Goal: Obtain resource: Download file/media

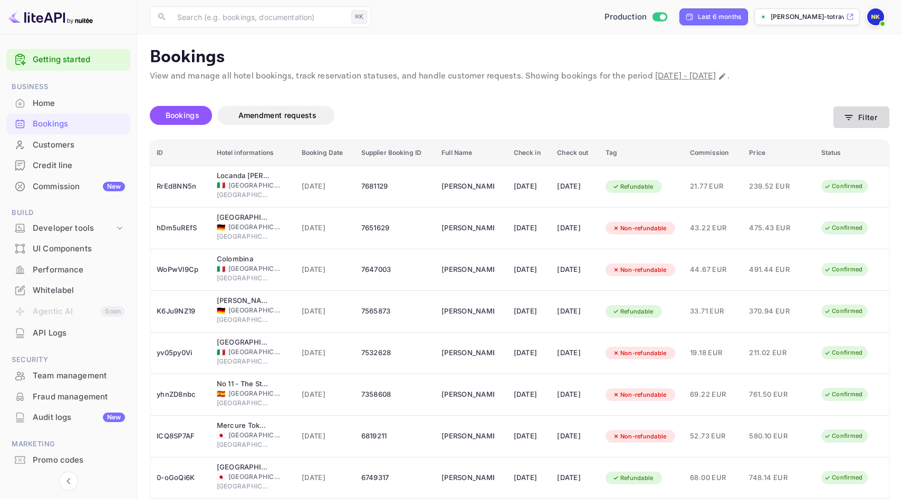
click at [842, 113] on button "Filter" at bounding box center [861, 118] width 56 height 22
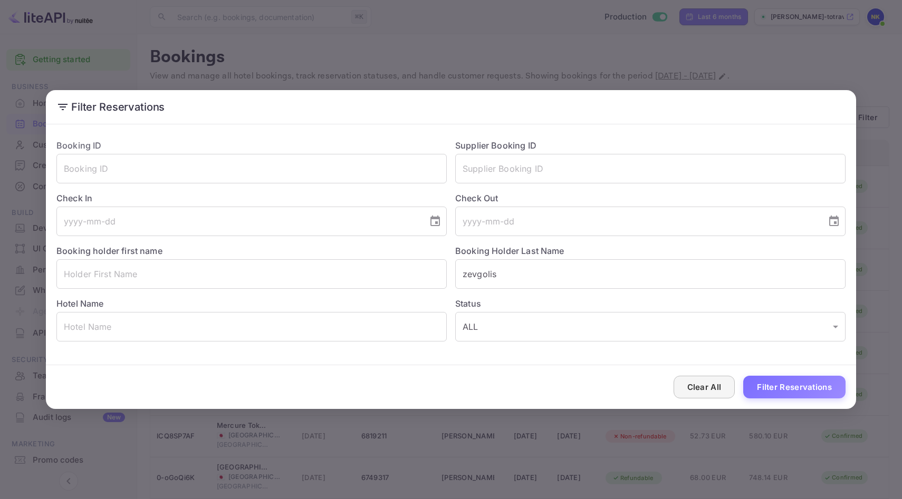
click at [702, 383] on button "Clear All" at bounding box center [704, 387] width 62 height 23
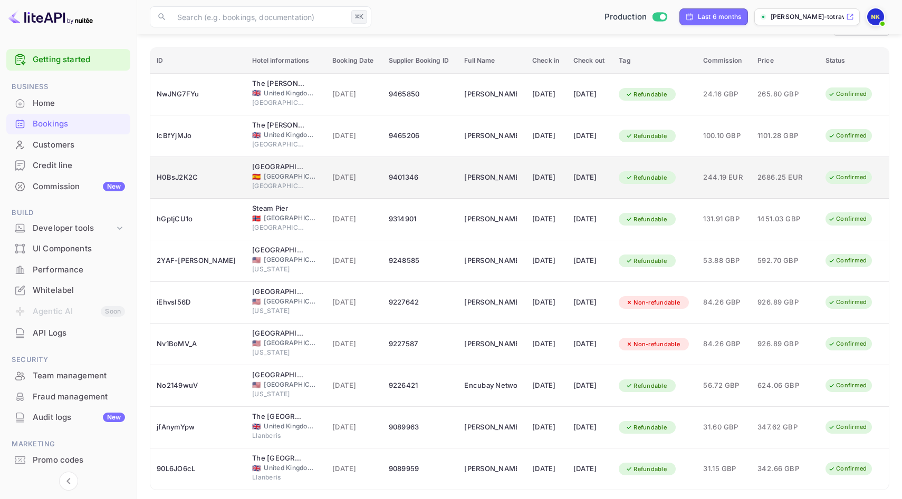
scroll to position [128, 0]
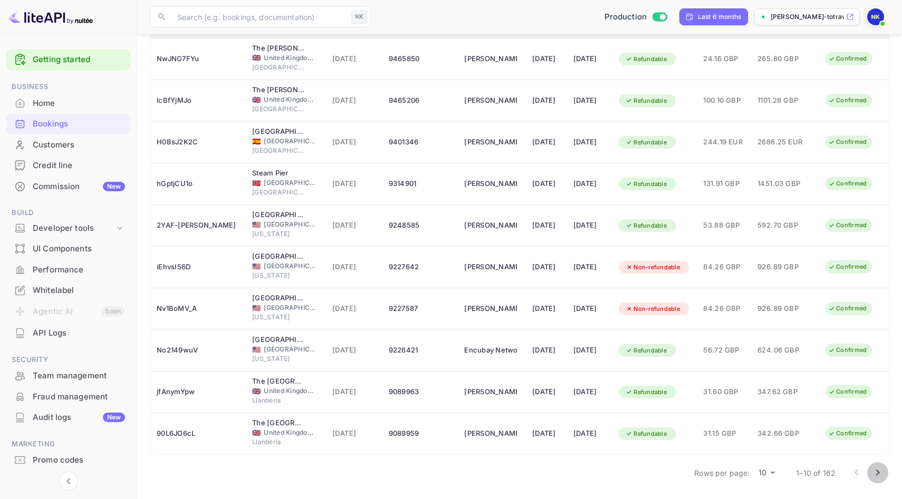
click at [878, 477] on icon "Go to next page" at bounding box center [877, 473] width 13 height 13
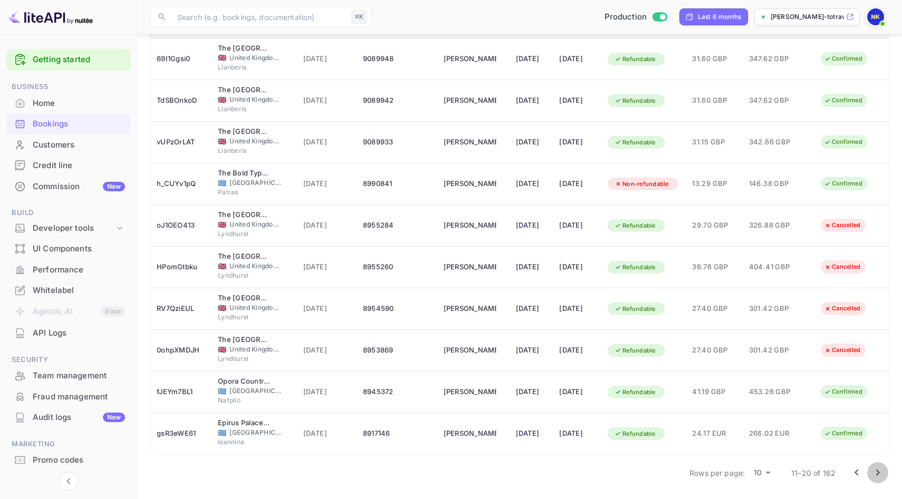
click at [879, 468] on icon "Go to next page" at bounding box center [877, 473] width 13 height 13
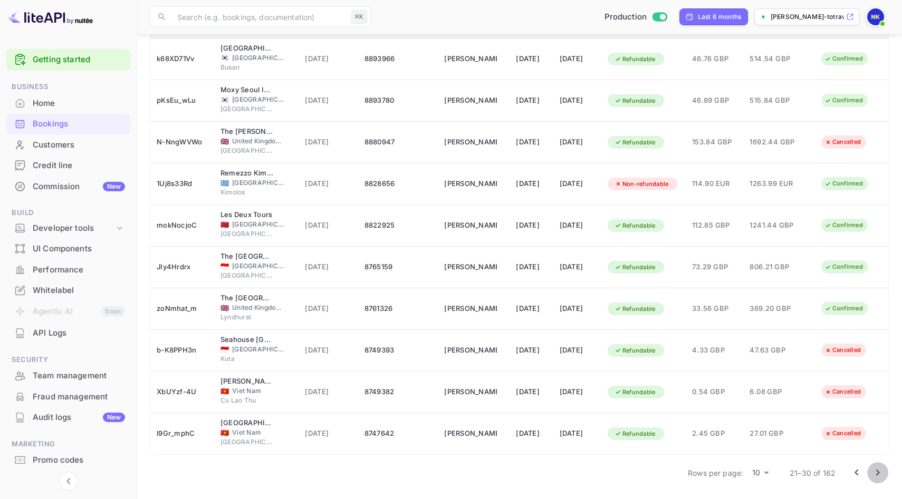
click at [878, 472] on icon "Go to next page" at bounding box center [878, 473] width 4 height 6
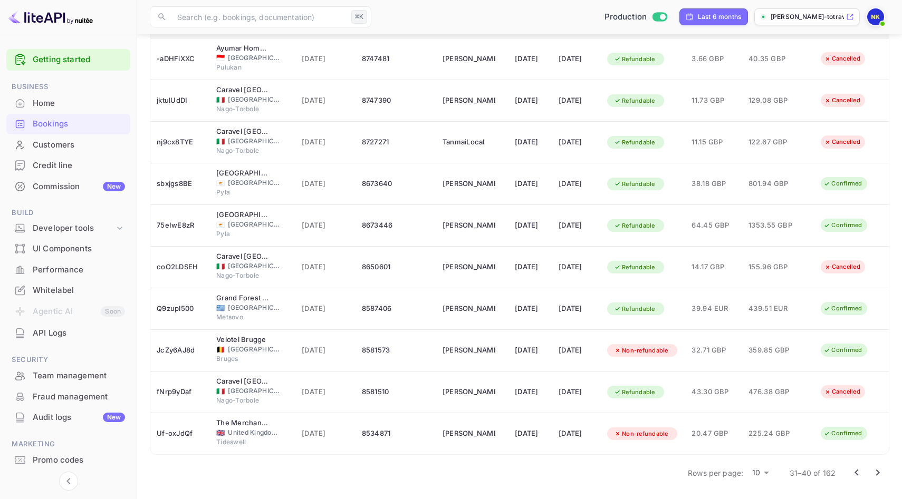
click at [878, 473] on icon "Go to next page" at bounding box center [878, 473] width 4 height 6
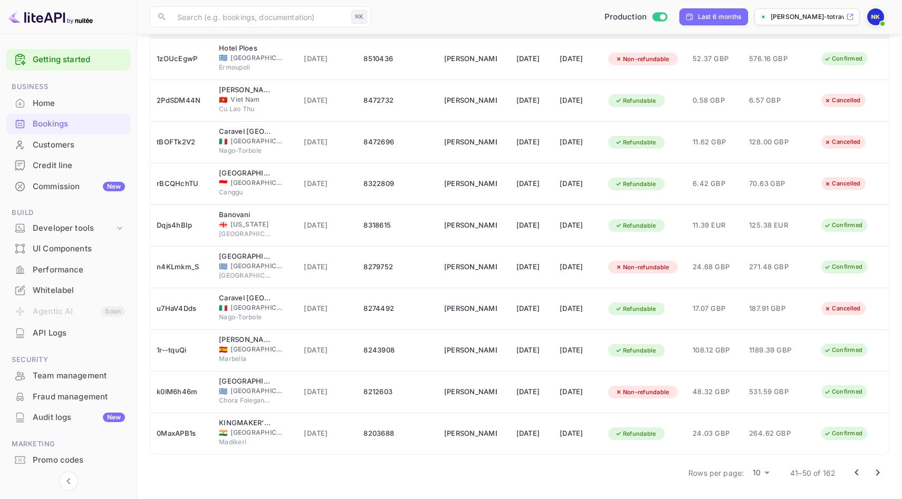
click at [882, 472] on icon "Go to next page" at bounding box center [877, 473] width 13 height 13
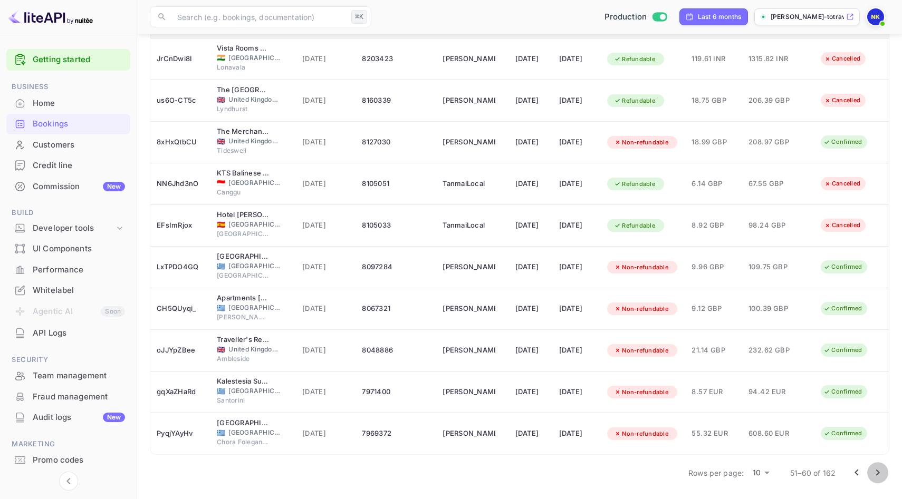
click at [882, 467] on icon "Go to next page" at bounding box center [877, 473] width 13 height 13
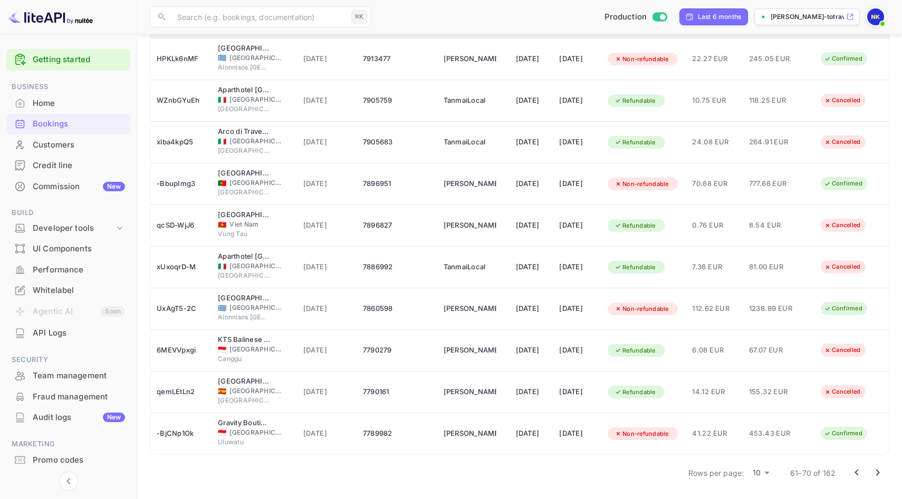
click at [878, 475] on icon "Go to next page" at bounding box center [877, 473] width 13 height 13
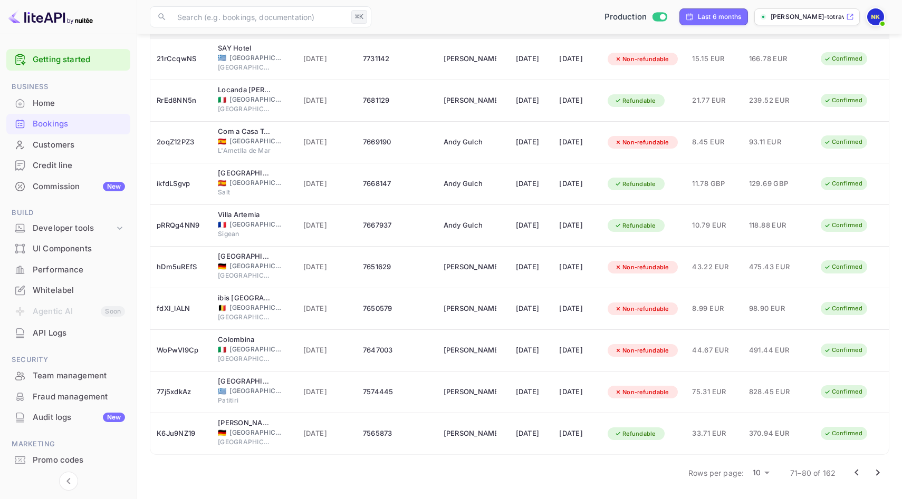
click at [873, 474] on icon "Go to next page" at bounding box center [877, 473] width 13 height 13
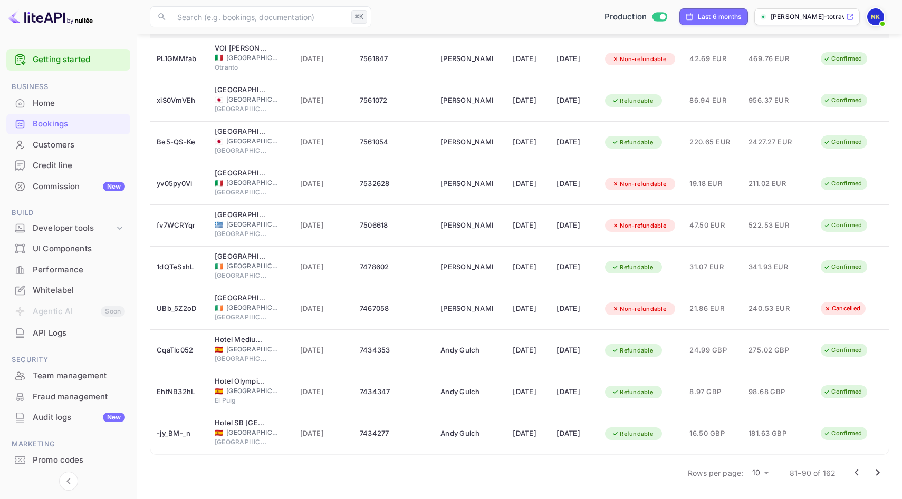
click at [881, 468] on icon "Go to next page" at bounding box center [877, 473] width 13 height 13
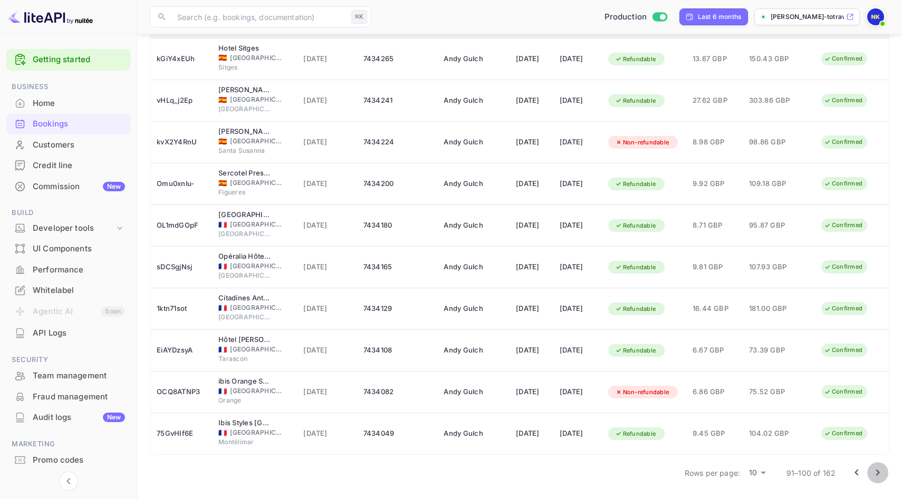
click at [875, 475] on icon "Go to next page" at bounding box center [877, 473] width 13 height 13
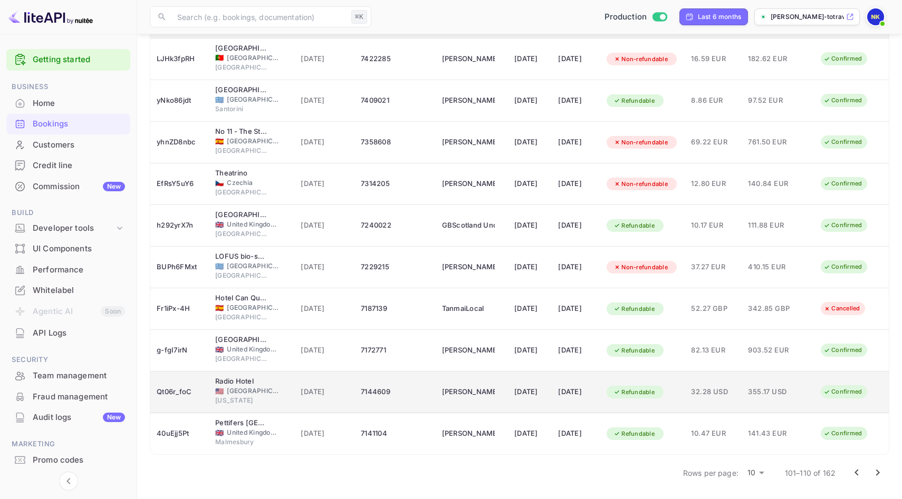
click at [527, 395] on div "[DATE]" at bounding box center [529, 392] width 31 height 17
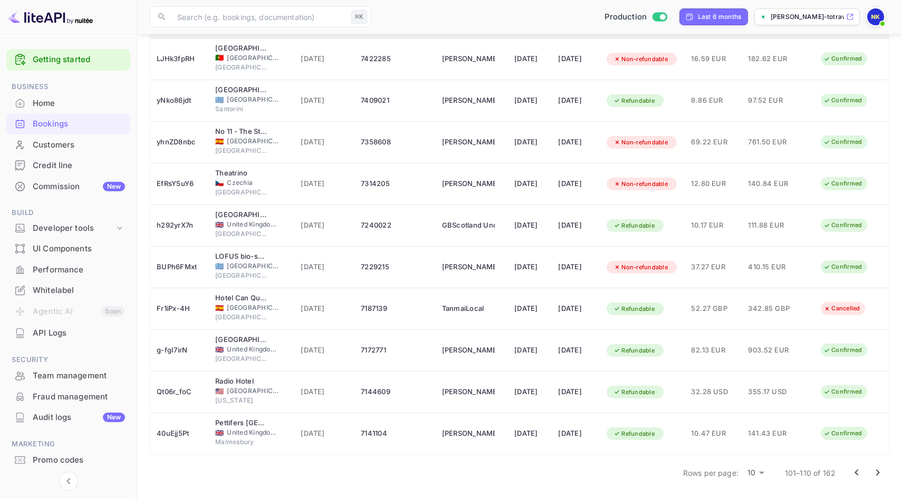
scroll to position [256, 0]
click at [881, 468] on icon "Go to next page" at bounding box center [877, 473] width 13 height 13
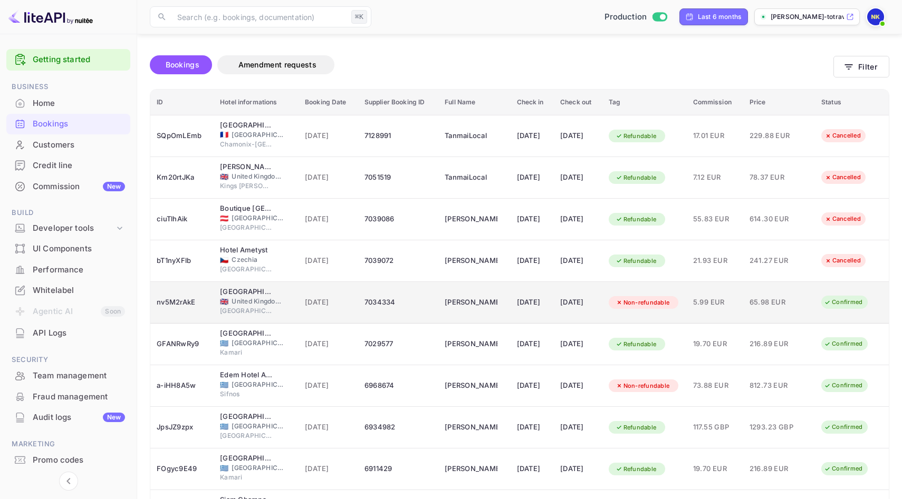
scroll to position [53, 0]
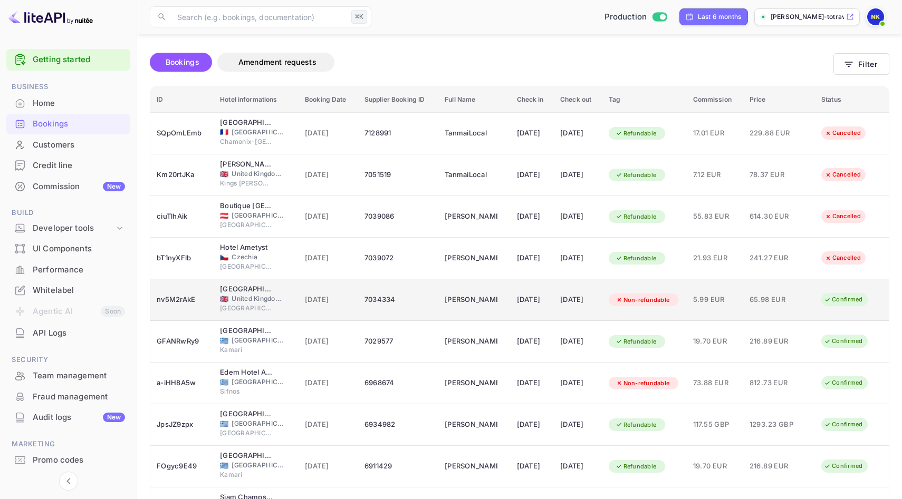
click at [737, 301] on span "5.99 EUR" at bounding box center [715, 300] width 44 height 12
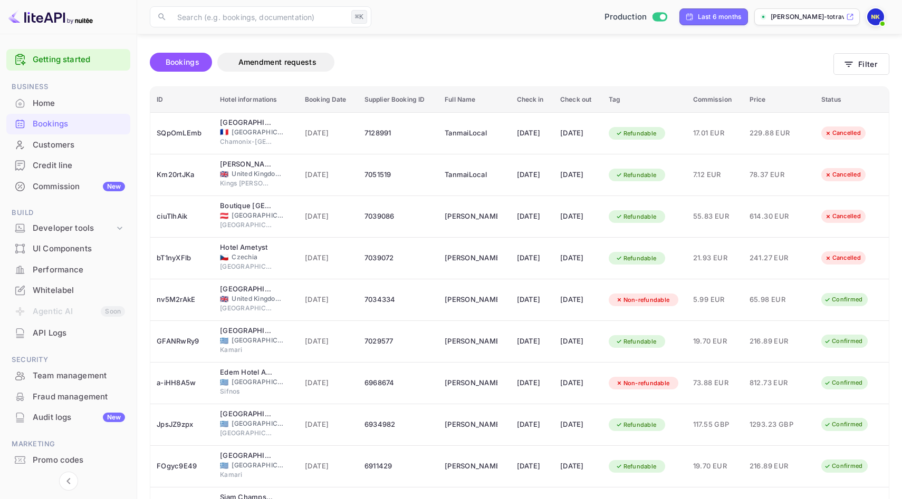
scroll to position [257, 0]
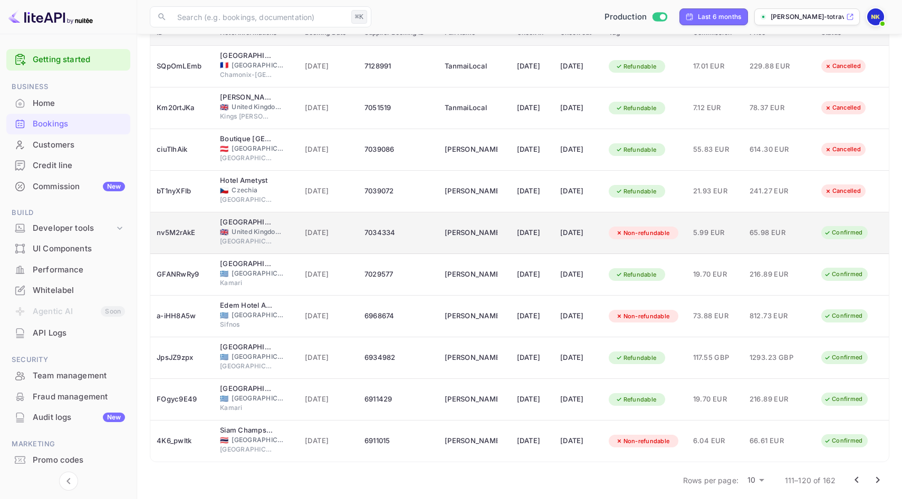
scroll to position [121, 0]
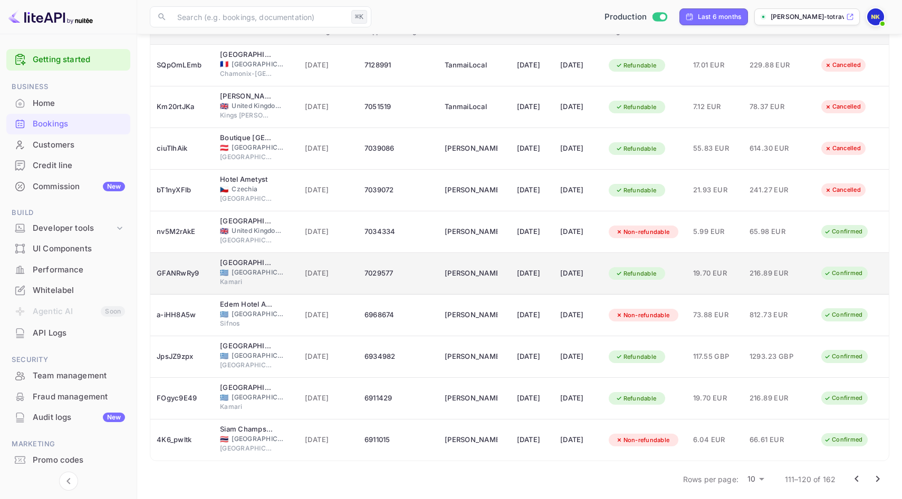
click at [547, 277] on td "[DATE]" at bounding box center [532, 274] width 44 height 42
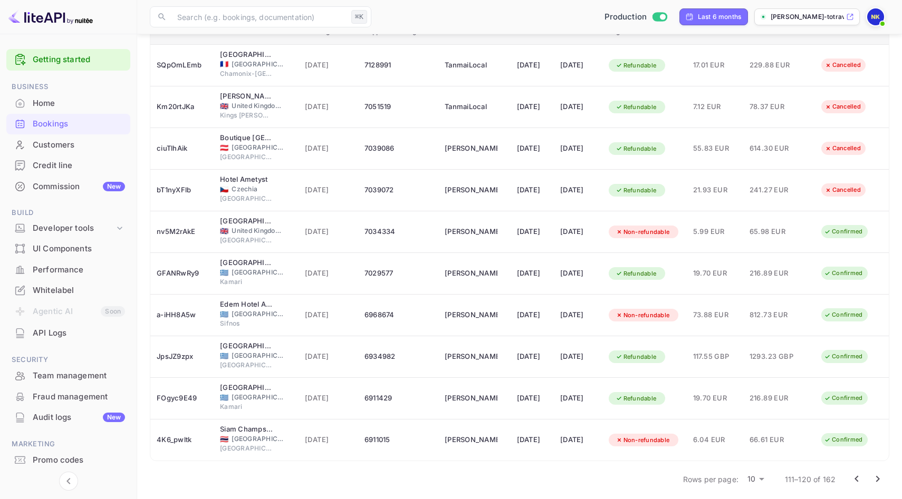
scroll to position [256, 0]
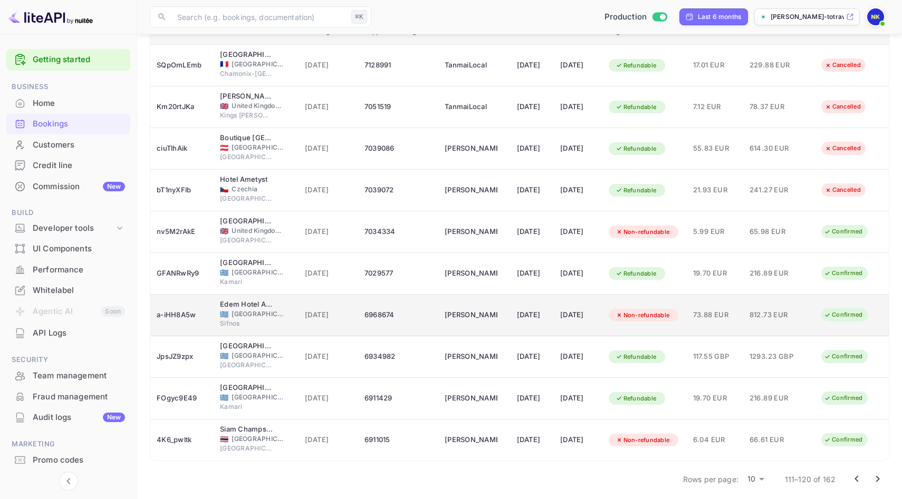
scroll to position [128, 0]
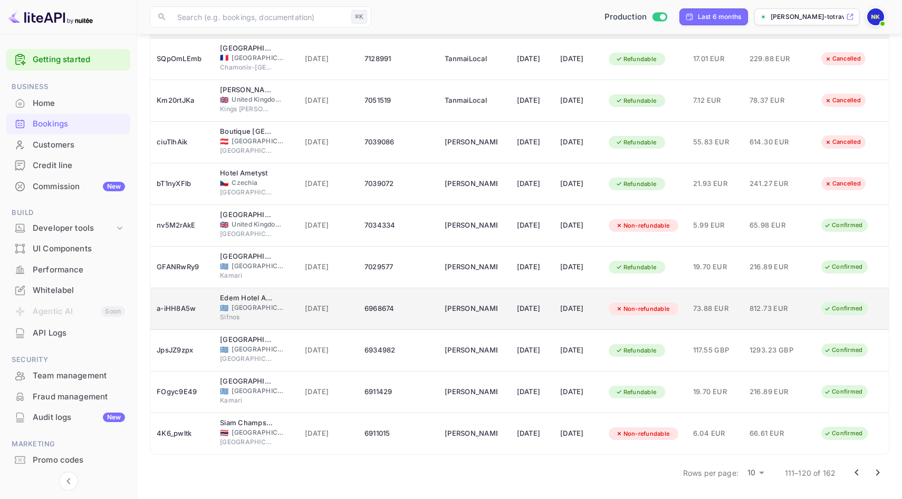
click at [519, 307] on div "[DATE]" at bounding box center [532, 309] width 31 height 17
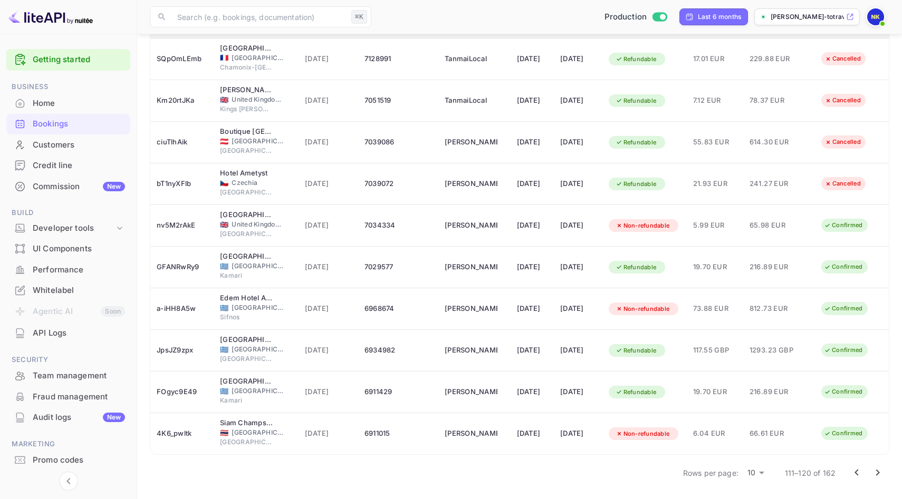
scroll to position [257, 0]
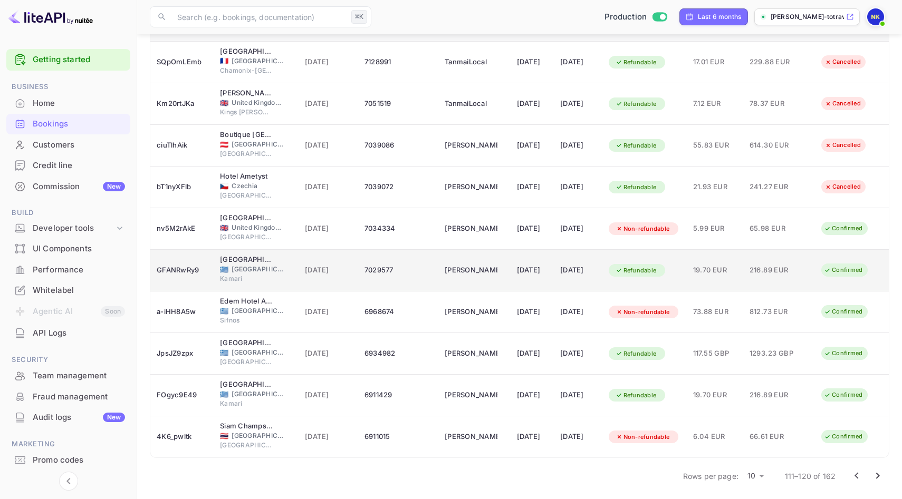
scroll to position [128, 0]
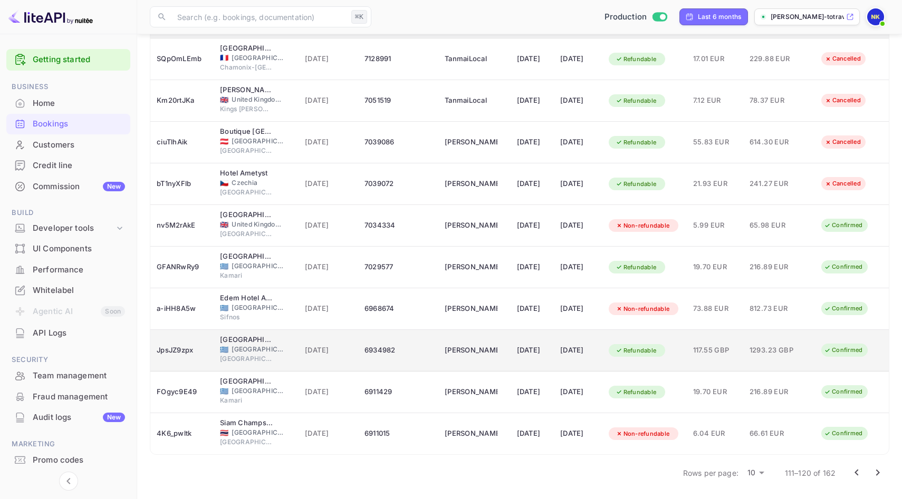
click at [554, 350] on td "[DATE]" at bounding box center [578, 351] width 48 height 42
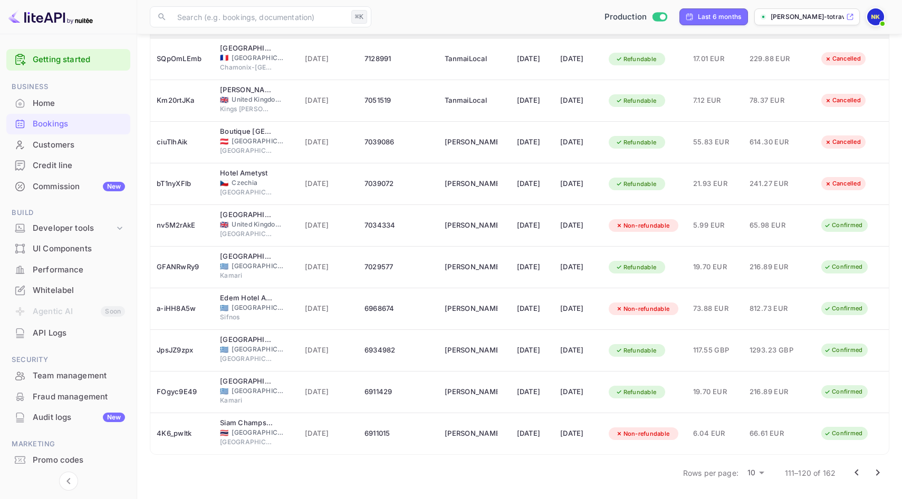
scroll to position [256, 0]
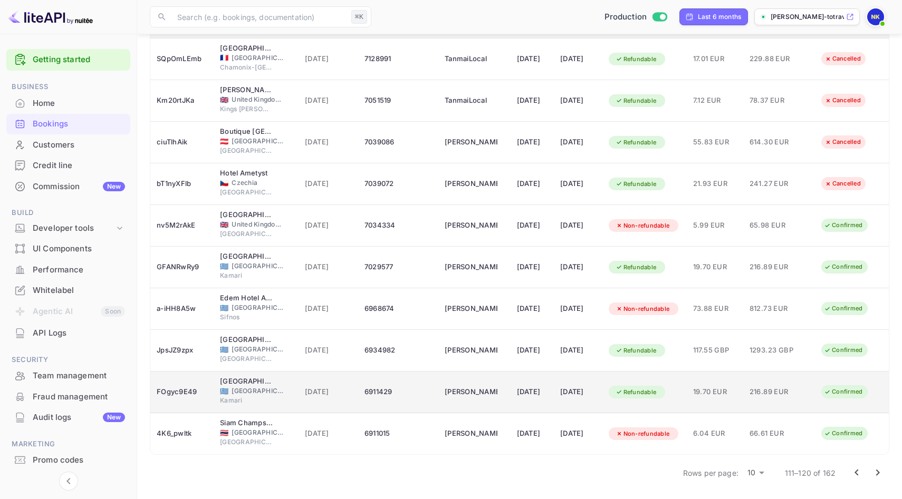
click at [713, 386] on span "19.70 EUR" at bounding box center [715, 392] width 44 height 12
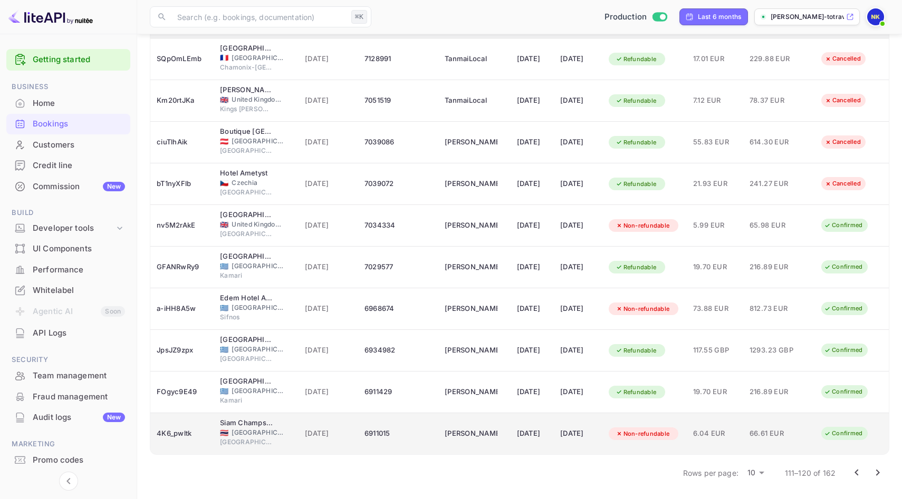
click at [532, 431] on div "[DATE]" at bounding box center [532, 433] width 31 height 17
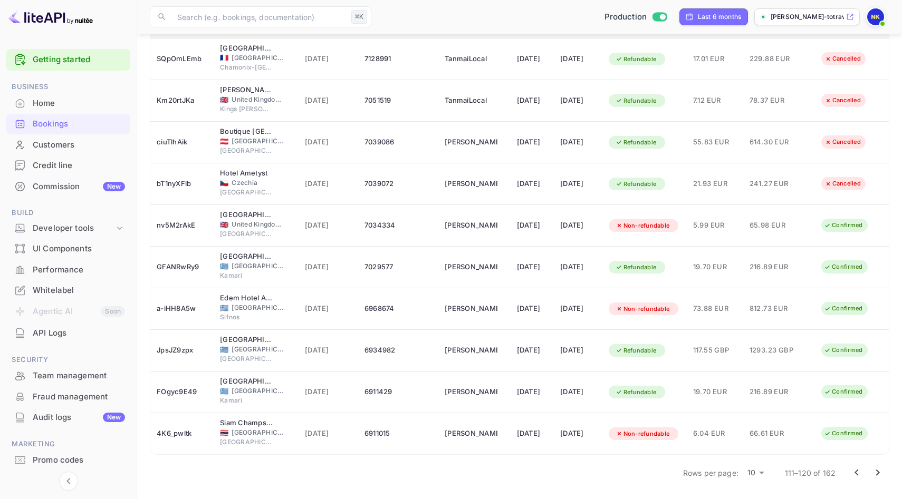
scroll to position [257, 0]
click at [874, 472] on icon "Go to next page" at bounding box center [877, 473] width 13 height 13
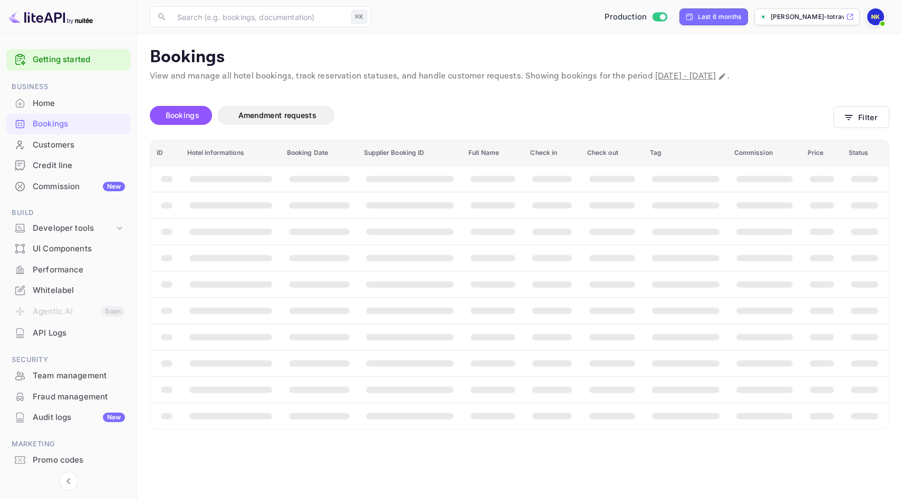
scroll to position [0, 0]
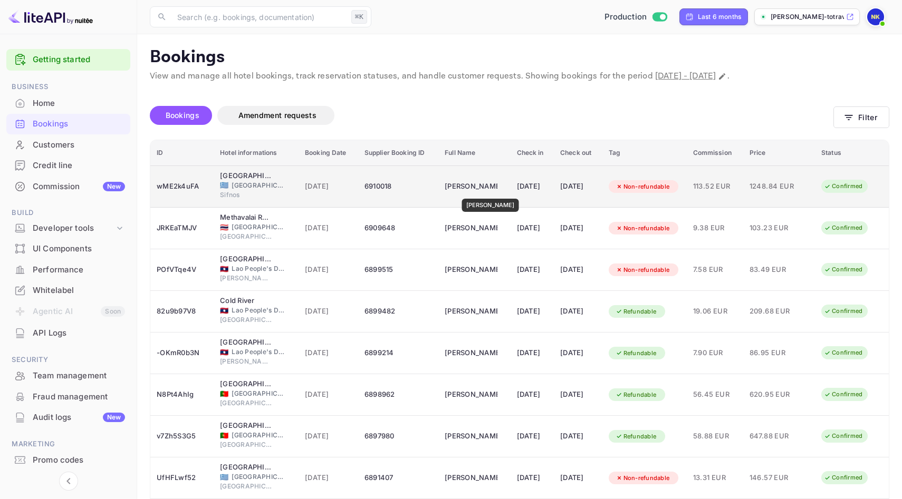
click at [477, 191] on div "[PERSON_NAME]" at bounding box center [470, 186] width 53 height 17
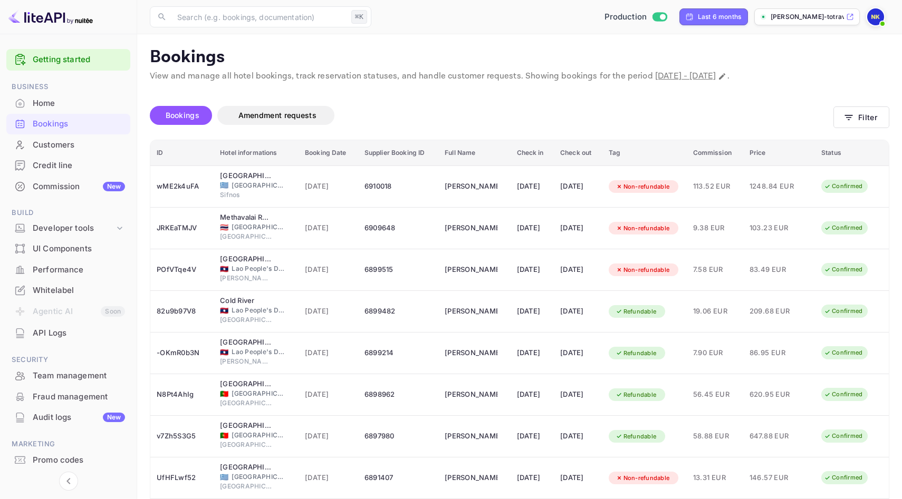
scroll to position [257, 0]
